Goal: Task Accomplishment & Management: Manage account settings

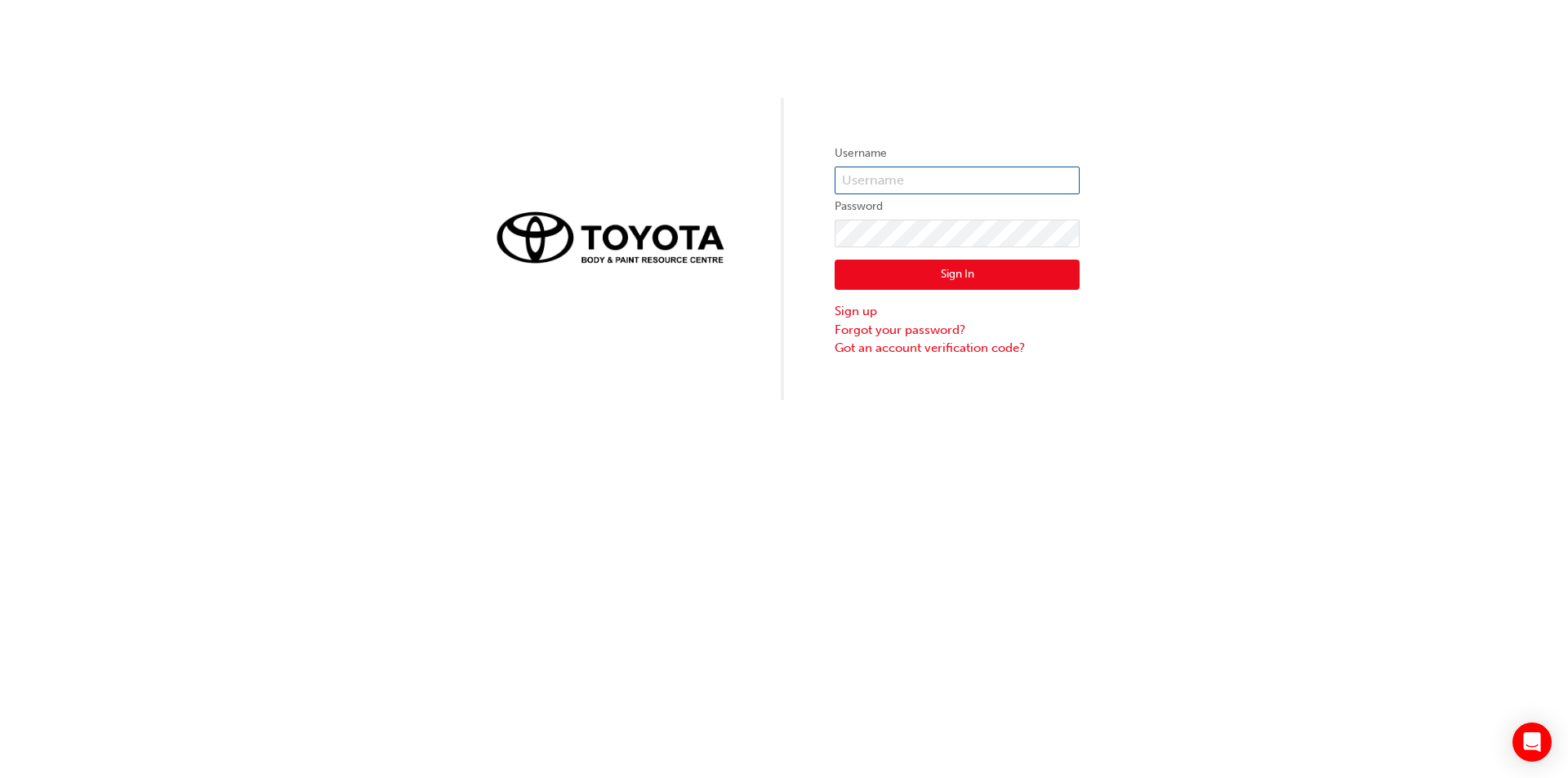
click at [745, 186] on input "text" at bounding box center [957, 181] width 245 height 28
click at [745, 185] on input "[EMAIL_ADDRESS][DOMAIN_NAME]" at bounding box center [957, 181] width 245 height 28
type input "[EMAIL_ADDRESS][DOMAIN_NAME]"
click at [745, 267] on button "Sign In" at bounding box center [957, 274] width 245 height 31
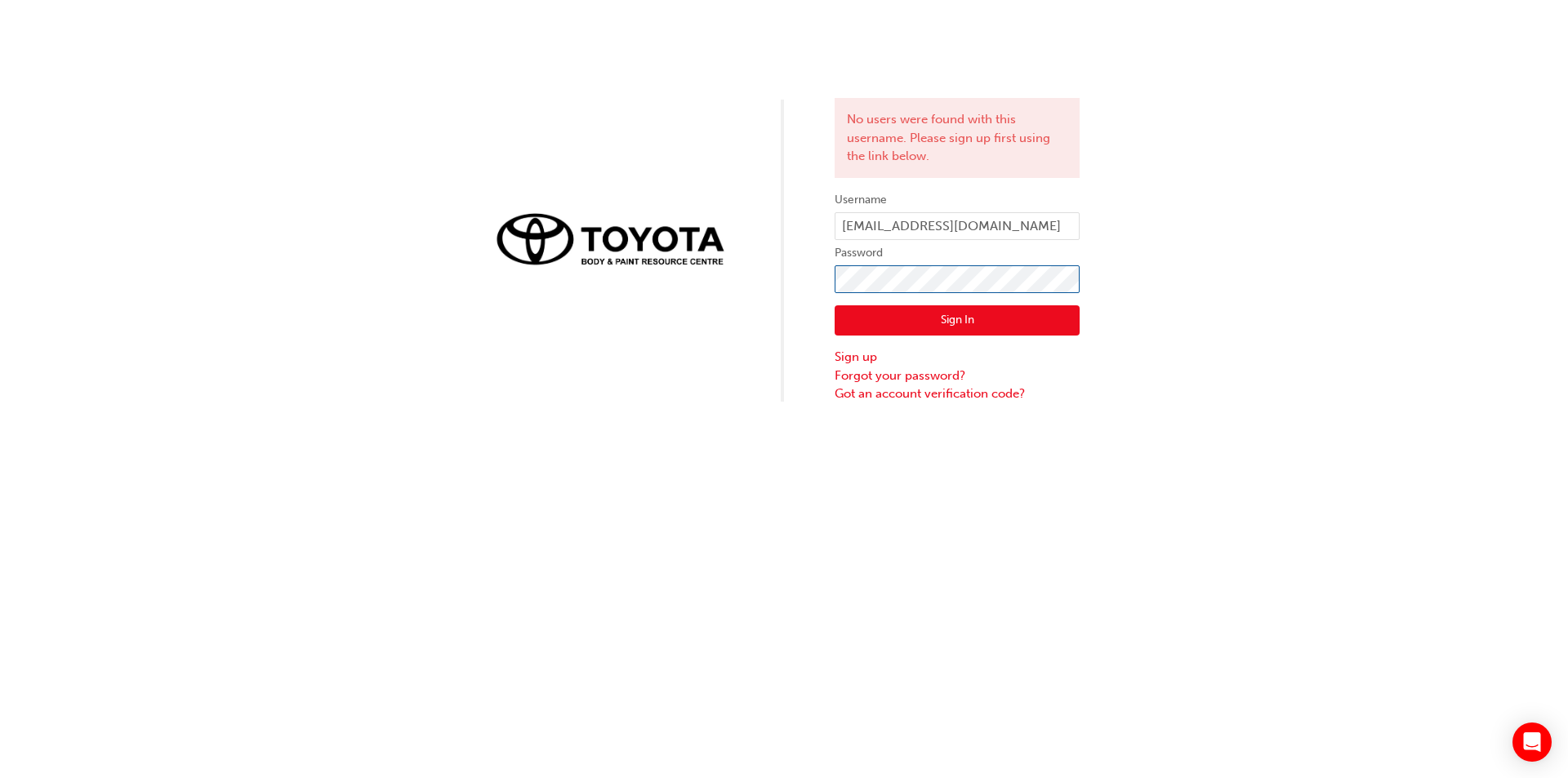
click at [745, 285] on div "No users were found with this username. Please sign up first using the link bel…" at bounding box center [784, 201] width 1568 height 403
click button "Sign In" at bounding box center [957, 320] width 245 height 31
click at [595, 323] on div "No users were found with this username. Please sign up first using the link bel…" at bounding box center [784, 201] width 1568 height 403
click at [745, 314] on button "Sign In" at bounding box center [957, 320] width 245 height 31
click at [745, 227] on input "[EMAIL_ADDRESS][DOMAIN_NAME]" at bounding box center [957, 227] width 245 height 28
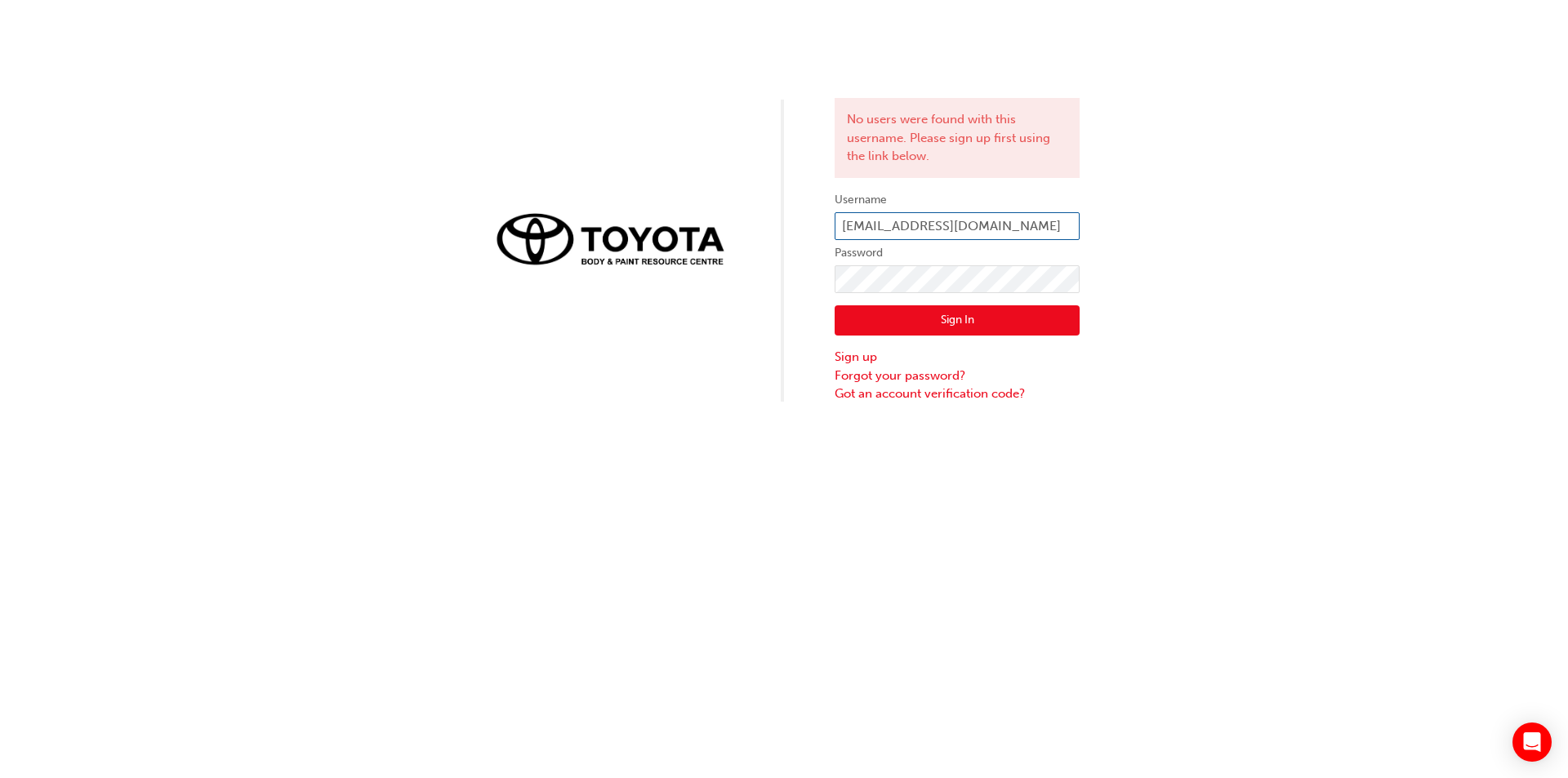
type input "[EMAIL_ADDRESS][DOMAIN_NAME]"
click at [745, 321] on button "Sign In" at bounding box center [957, 320] width 245 height 31
click at [745, 229] on input "[EMAIL_ADDRESS][DOMAIN_NAME]" at bounding box center [957, 227] width 245 height 28
type input "[PERSON_NAME][EMAIL_ADDRESS][DOMAIN_NAME]"
click at [745, 313] on button "Sign In" at bounding box center [957, 320] width 245 height 31
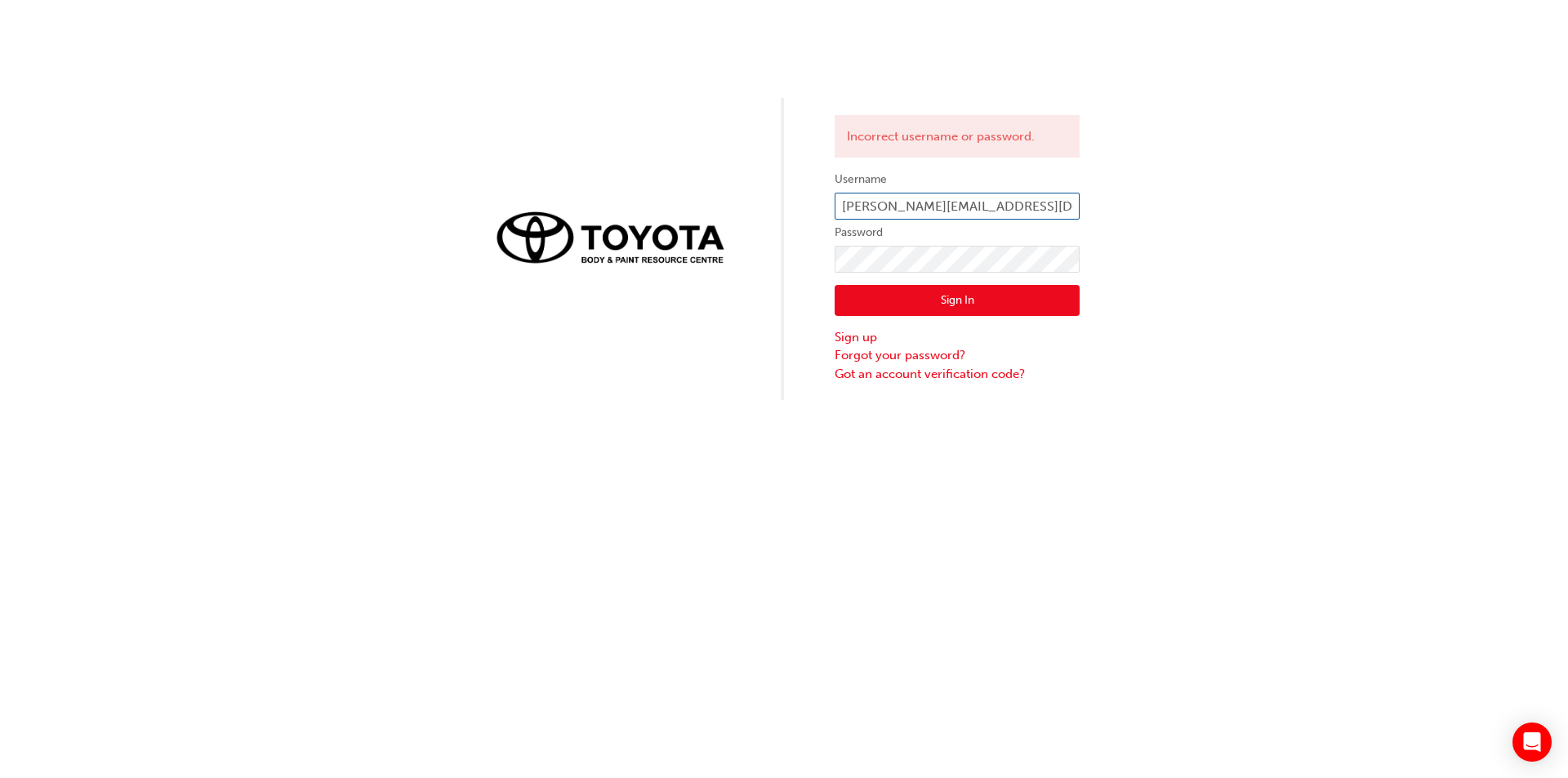
drag, startPoint x: 940, startPoint y: 213, endPoint x: 944, endPoint y: 203, distance: 10.8
click at [745, 203] on input "[PERSON_NAME][EMAIL_ADDRESS][DOMAIN_NAME]" at bounding box center [957, 207] width 245 height 28
click at [745, 261] on div "Incorrect username or password. Username [PERSON_NAME][EMAIL_ADDRESS][DOMAIN_NA…" at bounding box center [784, 200] width 1568 height 400
click button "Sign In" at bounding box center [957, 299] width 245 height 31
